Goal: Task Accomplishment & Management: Use online tool/utility

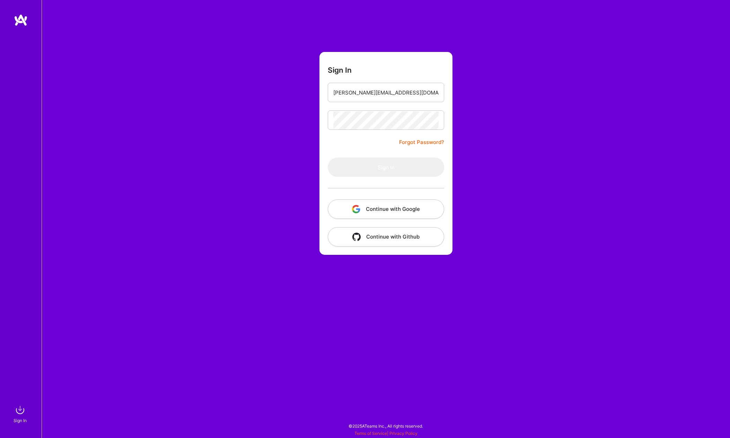
type input "[PERSON_NAME][EMAIL_ADDRESS][DOMAIN_NAME]"
click at [386, 167] on button "Sign In" at bounding box center [386, 167] width 116 height 19
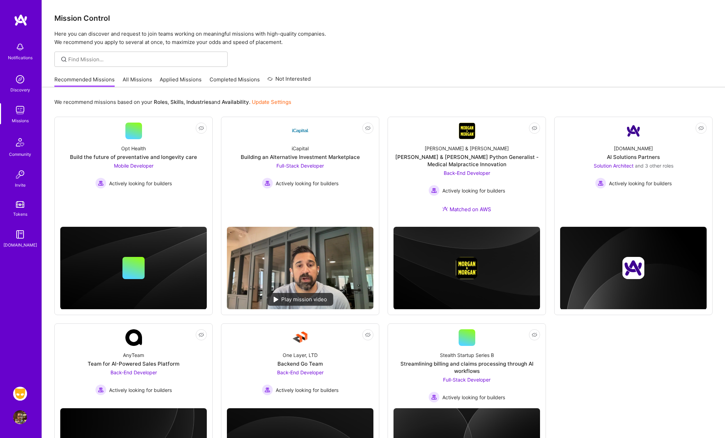
click at [20, 394] on img at bounding box center [20, 394] width 14 height 14
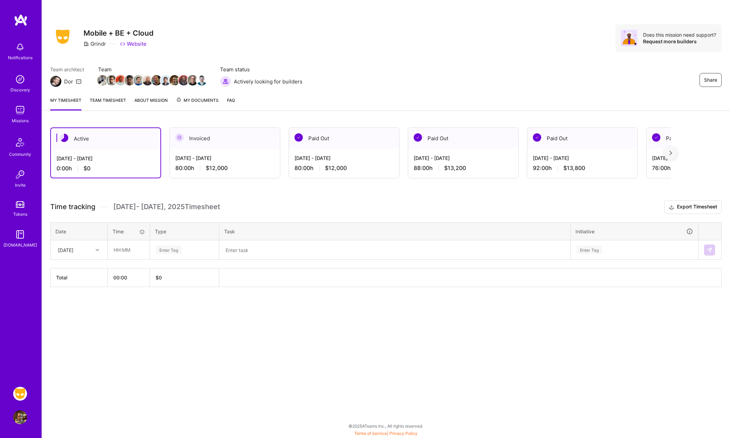
click at [98, 250] on icon at bounding box center [97, 249] width 3 height 3
click at [75, 270] on div "[DATE]" at bounding box center [79, 269] width 56 height 13
click at [120, 252] on input "text" at bounding box center [128, 250] width 41 height 18
type input "08:00"
click at [177, 253] on div "Enter Tag" at bounding box center [169, 249] width 26 height 11
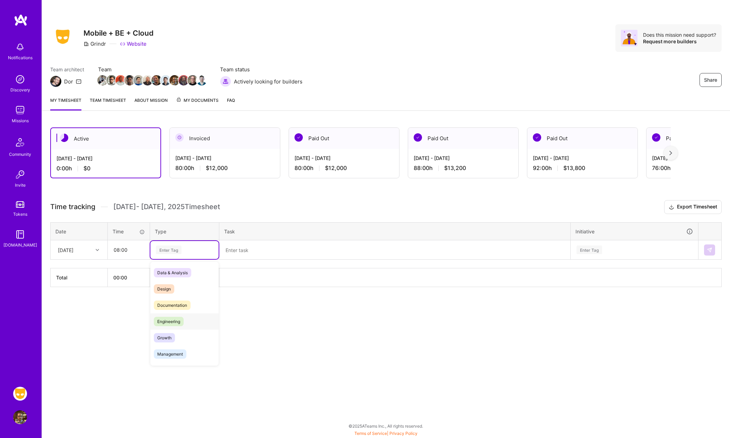
click at [173, 319] on span "Engineering" at bounding box center [169, 321] width 30 height 9
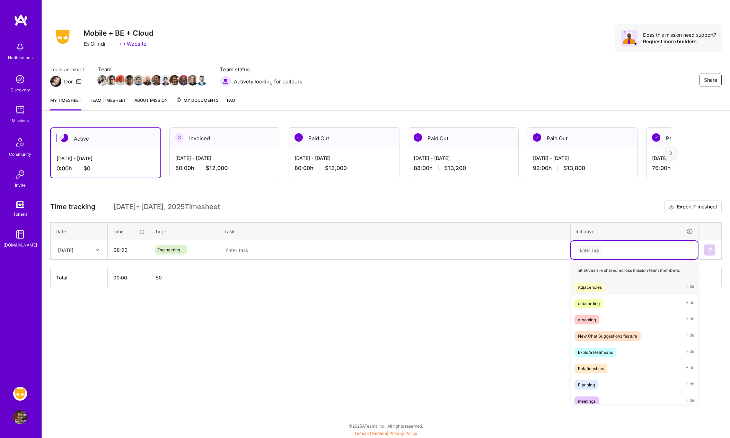
click at [592, 250] on div "Enter Tag" at bounding box center [589, 249] width 26 height 11
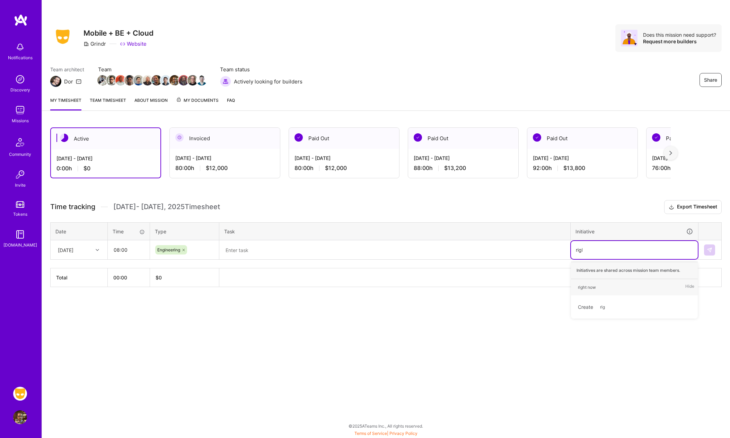
type input "right"
click at [591, 287] on div "right now" at bounding box center [587, 287] width 18 height 7
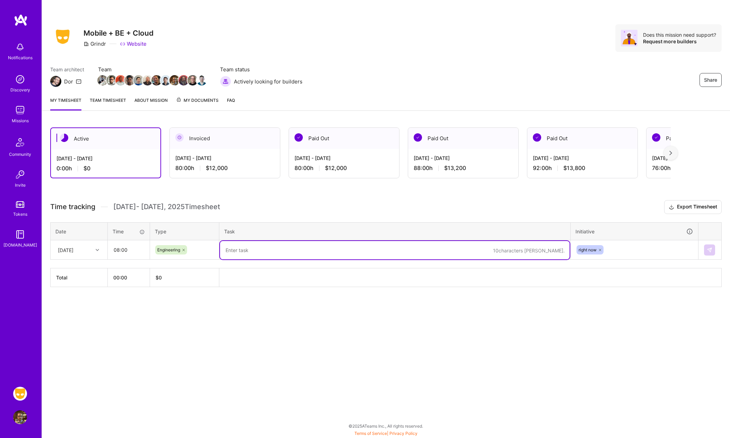
click at [363, 247] on textarea at bounding box center [394, 250] width 349 height 18
type textarea "Photo Me"
paste textarea "IOS-16886 - Image not loading ticket finished and merged this morning, IOS-1687…"
type textarea "IOS-16886 - Image not loading ticket finished and merged this morning, IOS-1687…"
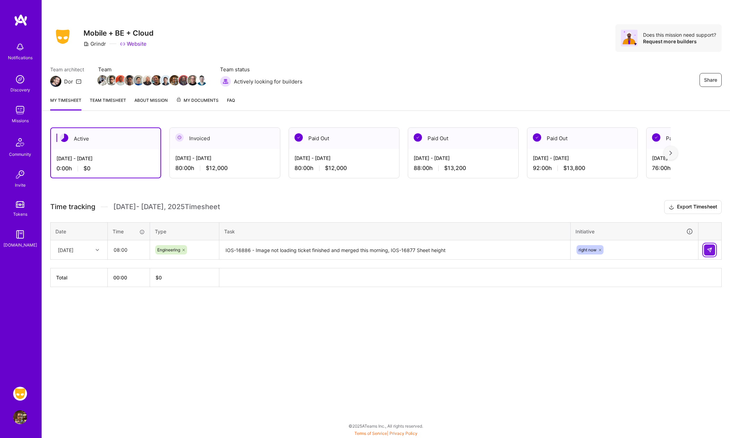
click at [709, 250] on img at bounding box center [709, 250] width 6 height 6
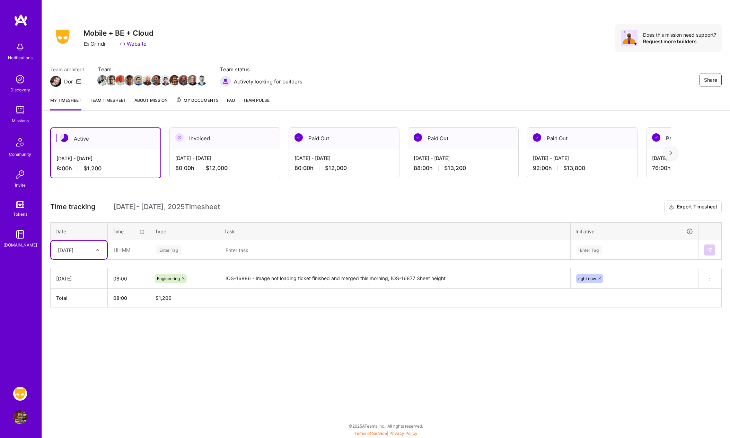
click at [98, 250] on icon at bounding box center [97, 249] width 3 height 3
click at [78, 269] on div "[DATE]" at bounding box center [79, 269] width 56 height 13
click at [125, 252] on input "text" at bounding box center [128, 250] width 41 height 18
type input "08:00"
click at [164, 253] on div "Enter Tag" at bounding box center [169, 249] width 26 height 11
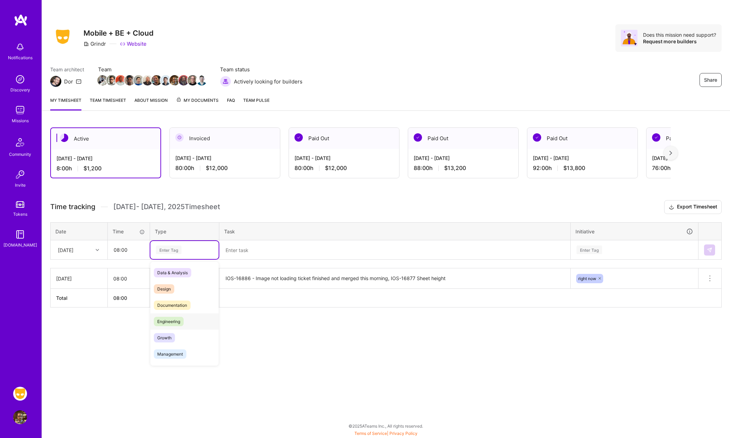
drag, startPoint x: 174, startPoint y: 322, endPoint x: 221, endPoint y: 321, distance: 47.5
click at [174, 322] on span "Engineering" at bounding box center [169, 321] width 30 height 9
click at [590, 250] on div "Enter Tag" at bounding box center [589, 249] width 26 height 11
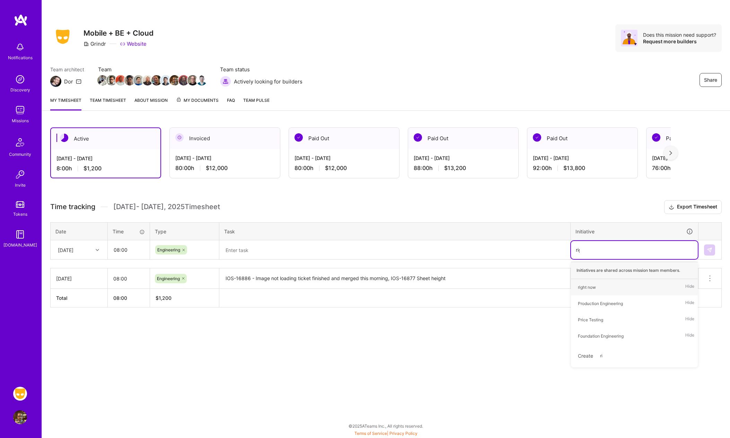
type input "right"
drag, startPoint x: 594, startPoint y: 288, endPoint x: 587, endPoint y: 286, distance: 6.6
click at [594, 288] on div "right now" at bounding box center [587, 287] width 18 height 7
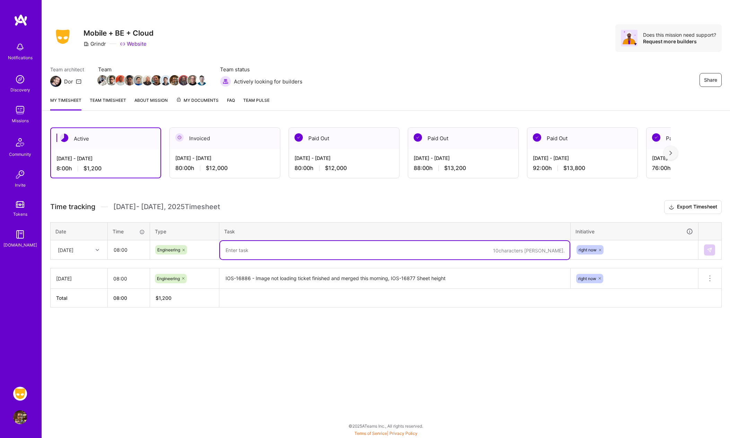
click at [455, 252] on textarea at bounding box center [394, 250] width 349 height 18
click at [413, 247] on textarea at bounding box center [394, 250] width 349 height 18
paste textarea "more work on sheet height."
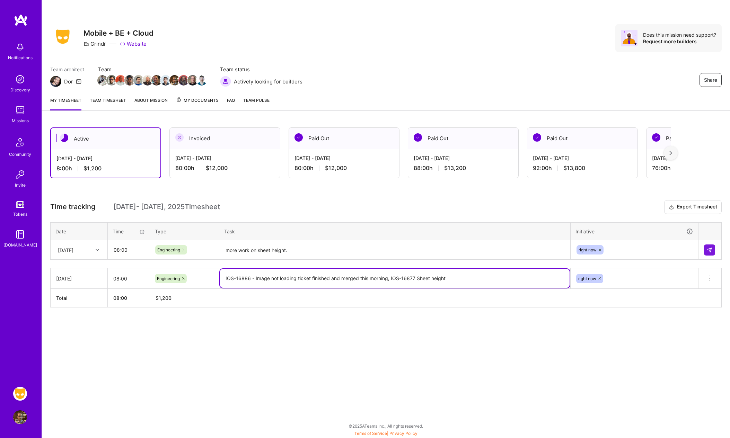
click at [408, 279] on textarea "IOS-16886 - Image not loading ticket finished and merged this morning, IOS-1687…" at bounding box center [394, 278] width 349 height 19
click at [416, 278] on textarea "IOS-16886 - Image not loading ticket finished and merged this morning, IOS-1687…" at bounding box center [394, 278] width 349 height 19
drag, startPoint x: 415, startPoint y: 278, endPoint x: 391, endPoint y: 279, distance: 23.9
click at [391, 279] on textarea "IOS-16886 - Image not loading ticket finished and merged this morning, IOS-1687…" at bounding box center [394, 278] width 349 height 19
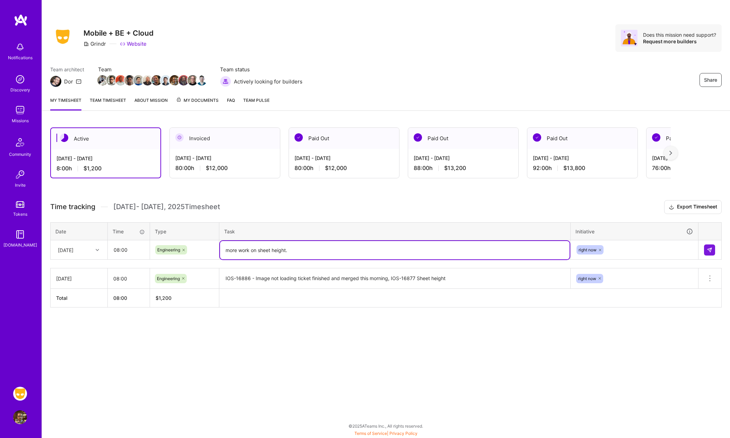
click at [226, 252] on textarea "more work on sheet height." at bounding box center [394, 250] width 349 height 18
paste textarea "IOS-16877"
type textarea "IOS-16877 - more work on sheet height."
click at [707, 250] on img at bounding box center [709, 250] width 6 height 6
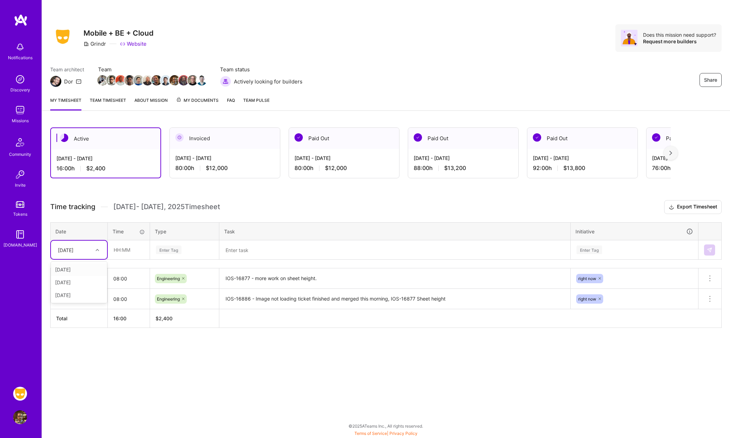
click at [97, 250] on icon at bounding box center [97, 249] width 3 height 3
click at [70, 283] on div "[DATE]" at bounding box center [79, 282] width 56 height 13
click at [116, 250] on input "text" at bounding box center [128, 250] width 41 height 18
type input "08:00"
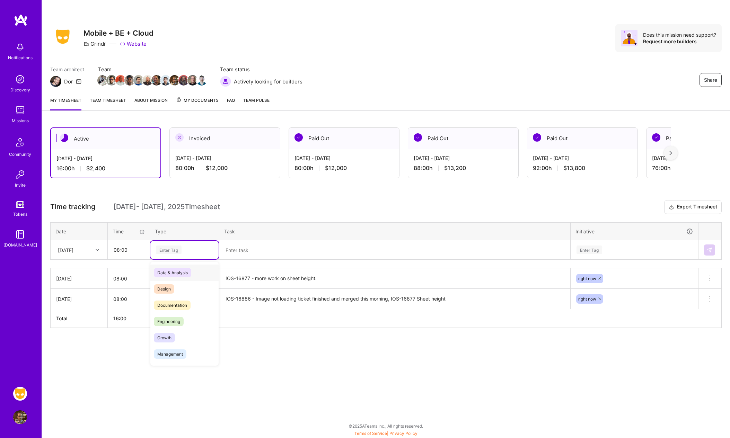
click at [166, 250] on div "Enter Tag" at bounding box center [169, 249] width 26 height 11
click at [167, 323] on span "Engineering" at bounding box center [169, 321] width 30 height 9
click at [259, 252] on textarea at bounding box center [394, 250] width 349 height 18
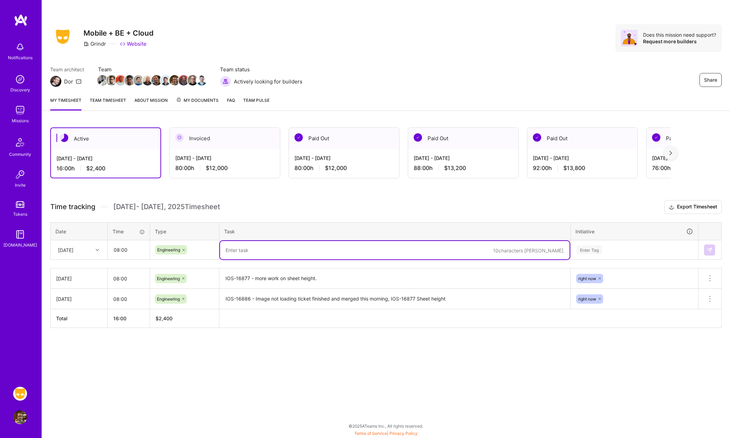
click at [337, 283] on textarea "IOS-16877 - more work on sheet height." at bounding box center [394, 278] width 349 height 19
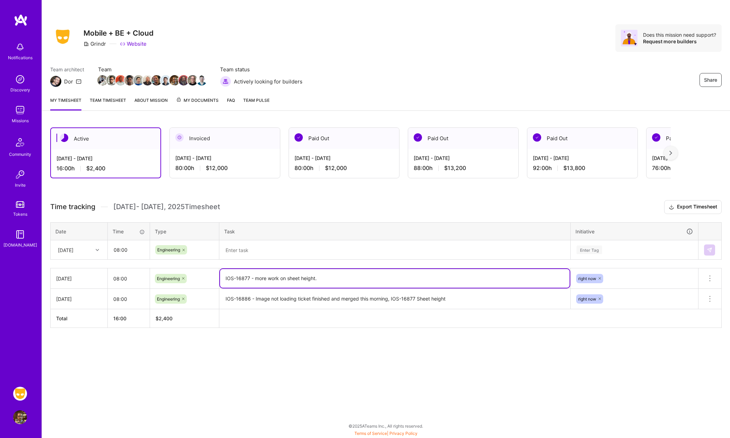
paste textarea "photo-merge planning, bug bash, photo picker bug"
type textarea "IOS-16877 - more work on sheet height. photo-merge planning, bug bash, photo pi…"
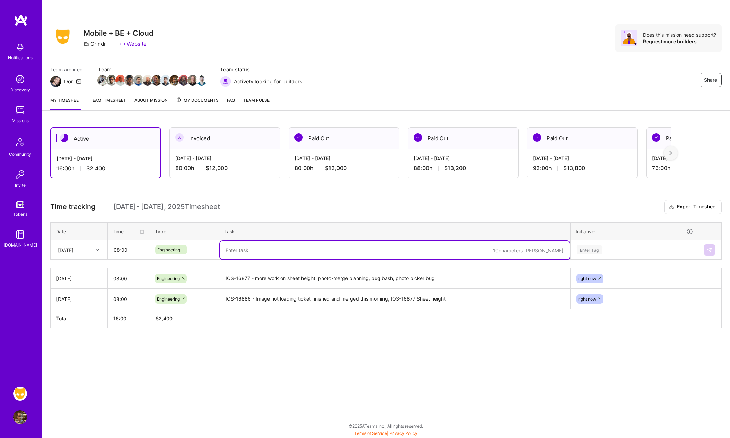
click at [274, 248] on textarea at bounding box center [394, 250] width 349 height 18
type textarea "Photo merge planning"
click at [464, 300] on textarea "IOS-16886 - Image not loading ticket finished and merged this morning, IOS-1687…" at bounding box center [394, 299] width 349 height 19
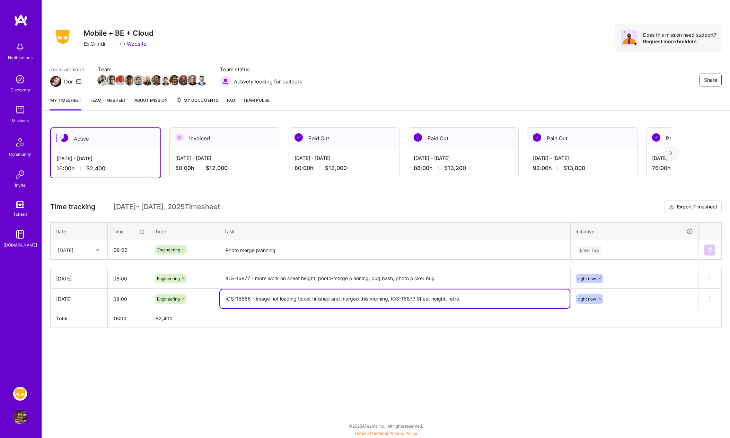
type textarea "IOS-16886 - Image not loading ticket finished and merged this morning, IOS-1687…"
click at [301, 252] on textarea "Photo merge planning" at bounding box center [394, 250] width 349 height 18
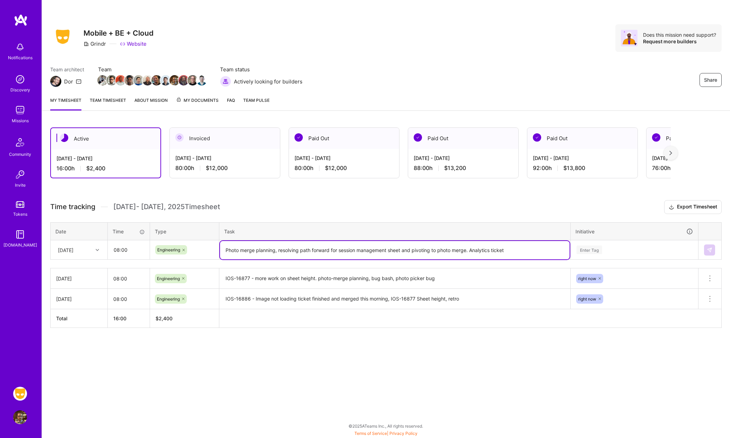
type textarea "Photo merge planning, resolving path forward for session management sheet and p…"
click at [592, 251] on div "Enter Tag" at bounding box center [589, 249] width 26 height 11
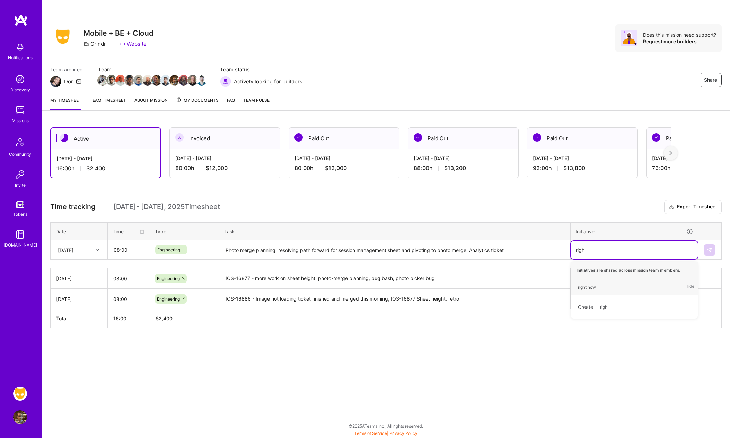
type input "right"
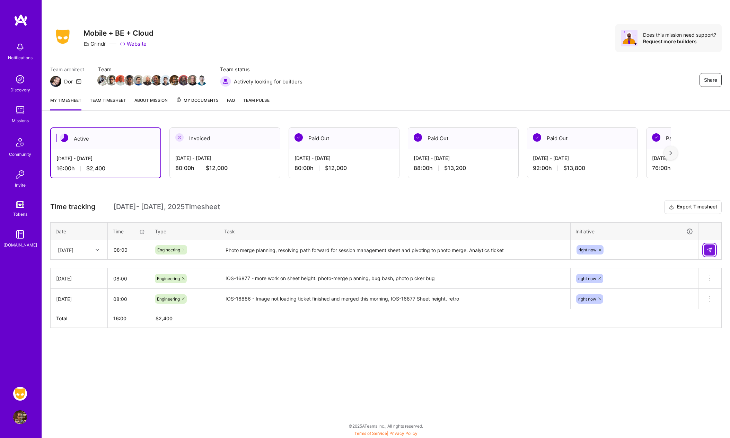
click at [708, 248] on img at bounding box center [709, 250] width 6 height 6
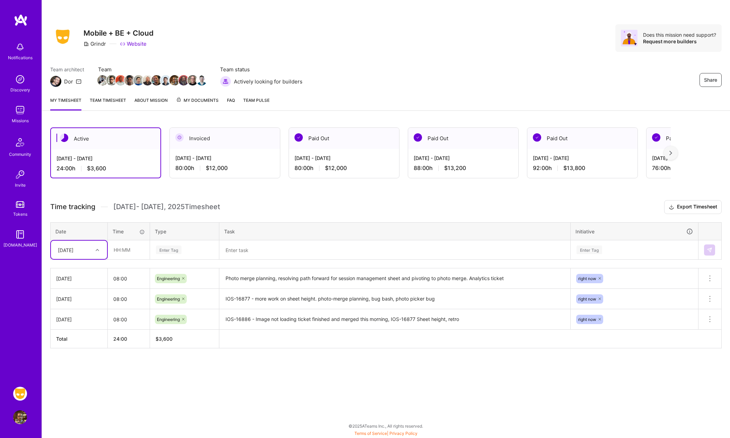
click at [97, 249] on icon at bounding box center [97, 249] width 3 height 3
click at [63, 292] on div "[DATE]" at bounding box center [79, 295] width 56 height 13
click at [119, 248] on input "text" at bounding box center [128, 250] width 41 height 18
type input "08:00"
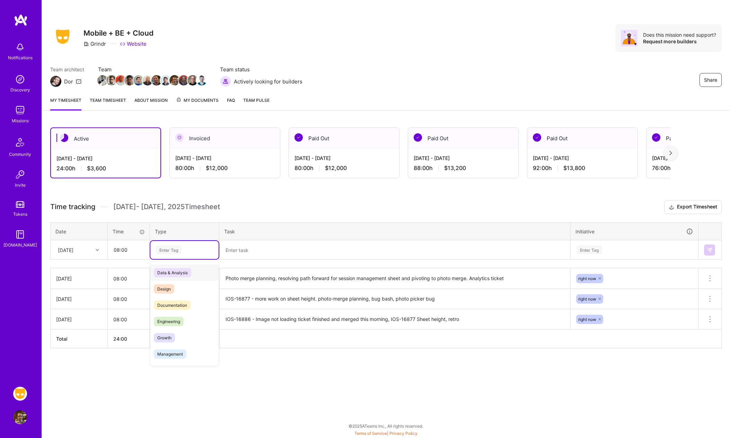
click at [162, 250] on div "Enter Tag" at bounding box center [169, 249] width 26 height 11
click at [171, 319] on span "Engineering" at bounding box center [169, 321] width 30 height 9
click at [253, 254] on textarea at bounding box center [394, 250] width 349 height 18
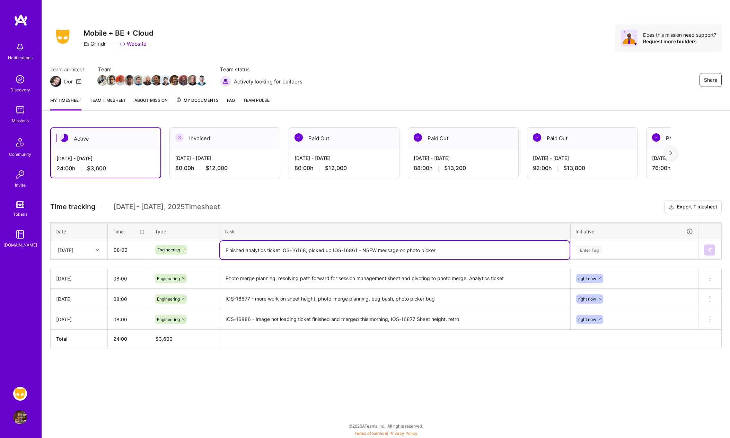
type textarea "Finished analytics ticket IOS-16168, picked up IOS-16861 - NSFW message on phot…"
click at [597, 249] on div "Enter Tag" at bounding box center [589, 249] width 26 height 11
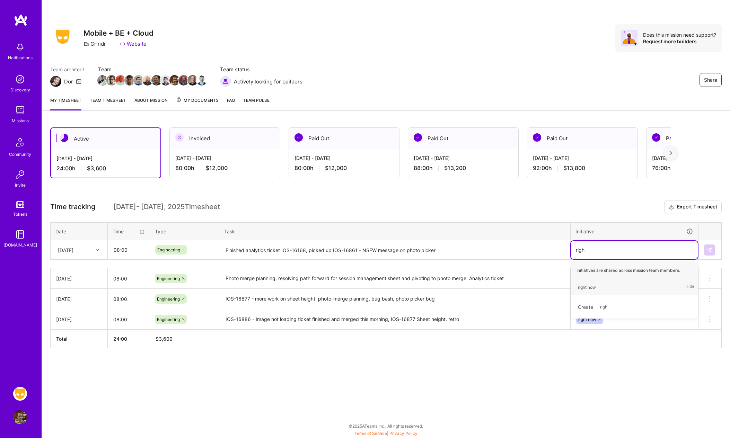
type input "right"
click at [593, 287] on div "right now" at bounding box center [587, 287] width 18 height 7
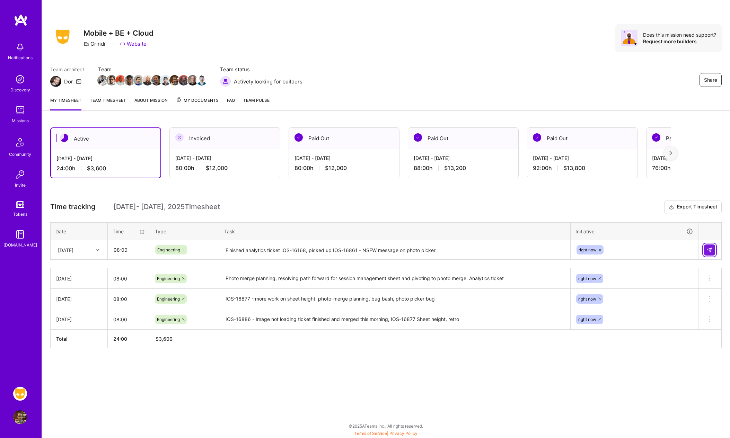
click at [708, 250] on img at bounding box center [709, 250] width 6 height 6
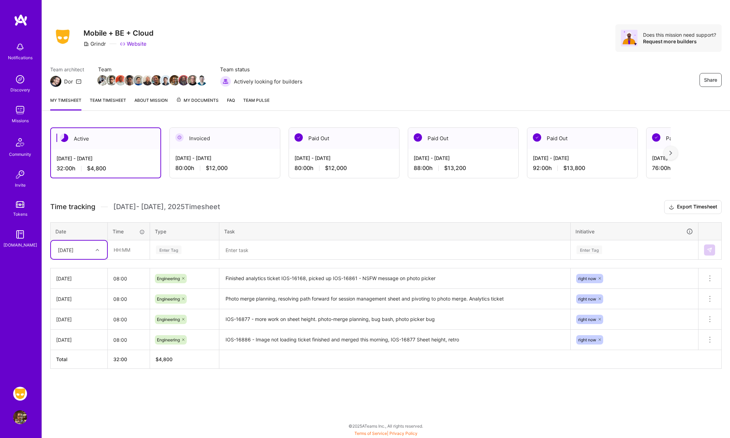
click at [453, 61] on div "Share Mobile + BE + Cloud Grindr Website Does this mission need support? Reques…" at bounding box center [386, 45] width 688 height 91
